Goal: Find contact information: Find contact information

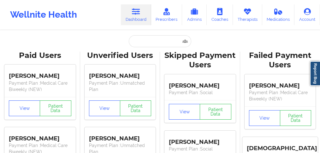
type input "[PERSON_NAME]"
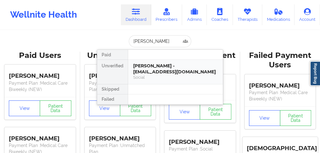
click at [147, 70] on div "[PERSON_NAME] - [EMAIL_ADDRESS][DOMAIN_NAME]" at bounding box center [175, 69] width 84 height 12
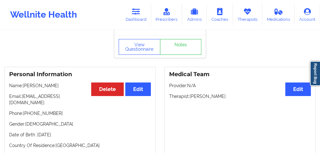
scroll to position [42, 0]
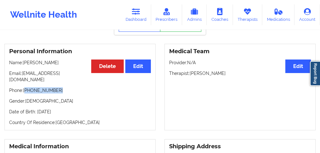
drag, startPoint x: 62, startPoint y: 84, endPoint x: 25, endPoint y: 84, distance: 36.9
click at [25, 87] on p "Phone: [PHONE_NUMBER]" at bounding box center [80, 90] width 142 height 6
copy p "[PHONE_NUMBER]"
click at [131, 18] on link "Dashboard" at bounding box center [136, 14] width 30 height 21
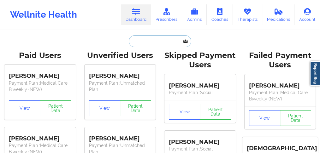
click at [147, 44] on input "text" at bounding box center [160, 41] width 62 height 12
paste input "dalan drawn [PERSON_NAME]"
type input "dalan drawn [PERSON_NAME]"
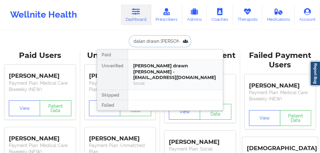
click at [141, 73] on div "[PERSON_NAME] drawn [PERSON_NAME] - [EMAIL_ADDRESS][DOMAIN_NAME]" at bounding box center [175, 72] width 84 height 18
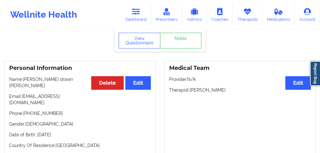
scroll to position [42, 0]
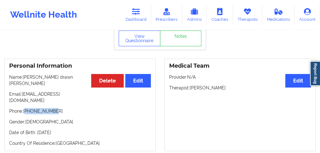
drag, startPoint x: 47, startPoint y: 92, endPoint x: 26, endPoint y: 92, distance: 20.8
click at [26, 108] on p "Phone: [PHONE_NUMBER]" at bounding box center [80, 111] width 142 height 6
copy p "14057350386"
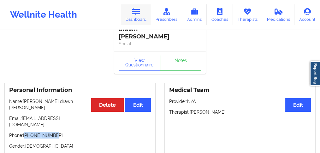
scroll to position [0, 0]
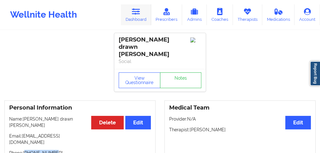
drag, startPoint x: 141, startPoint y: 16, endPoint x: 139, endPoint y: 23, distance: 7.4
click at [141, 16] on link "Dashboard" at bounding box center [136, 14] width 30 height 21
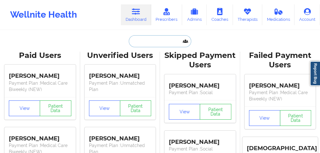
click at [138, 41] on input "text" at bounding box center [160, 41] width 62 height 12
paste input "[PERSON_NAME] DRAWN"
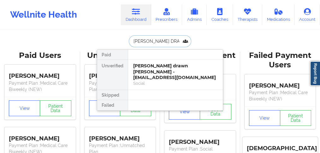
scroll to position [0, 1]
type input "[PERSON_NAME] DRAWN"
click at [89, 24] on div "Wellnite Health Dashboard Prescribers Admins Coaches Therapists Medications Acc…" at bounding box center [160, 14] width 320 height 25
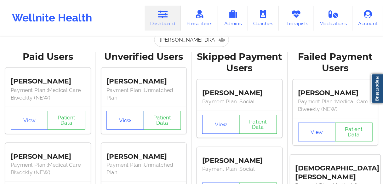
scroll to position [0, 0]
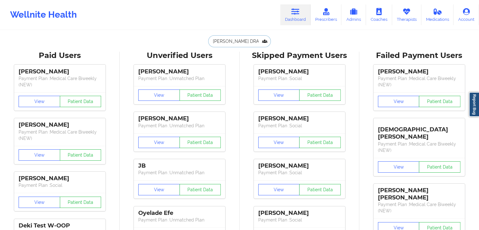
click at [239, 41] on input "[PERSON_NAME] DRAWN" at bounding box center [239, 41] width 62 height 12
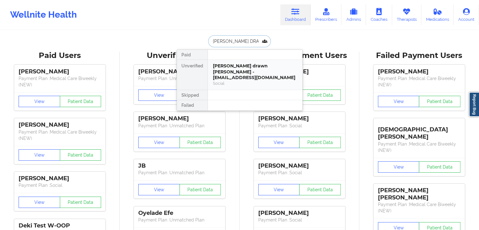
click at [238, 68] on div "[PERSON_NAME] drawn [PERSON_NAME] - [EMAIL_ADDRESS][DOMAIN_NAME]" at bounding box center [255, 72] width 84 height 18
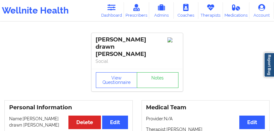
scroll to position [54, 0]
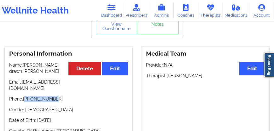
drag, startPoint x: 58, startPoint y: 92, endPoint x: 26, endPoint y: 94, distance: 32.5
click at [26, 96] on p "Phone: [PHONE_NUMBER]" at bounding box center [68, 99] width 119 height 6
copy p "14057350386"
